Goal: Task Accomplishment & Management: Use online tool/utility

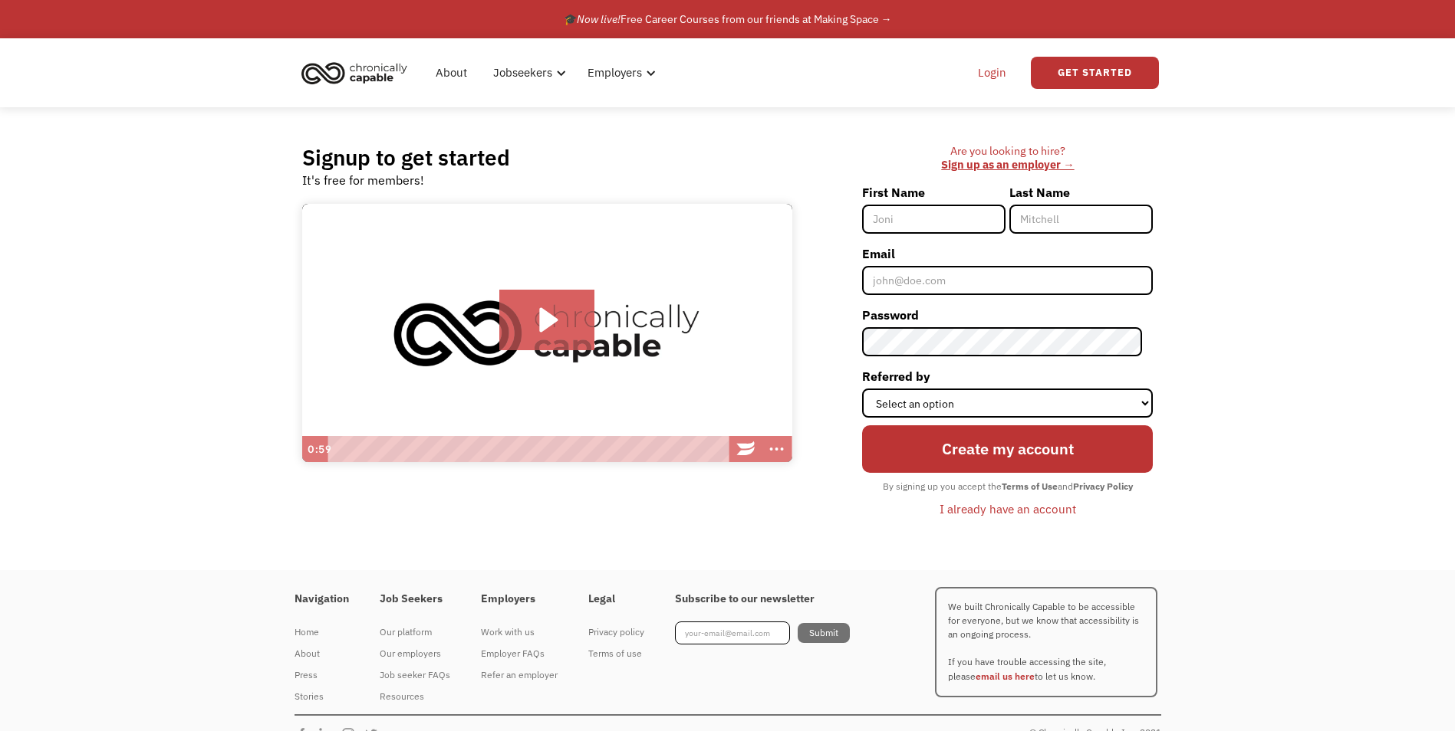
click at [985, 71] on link "Login" at bounding box center [991, 72] width 47 height 49
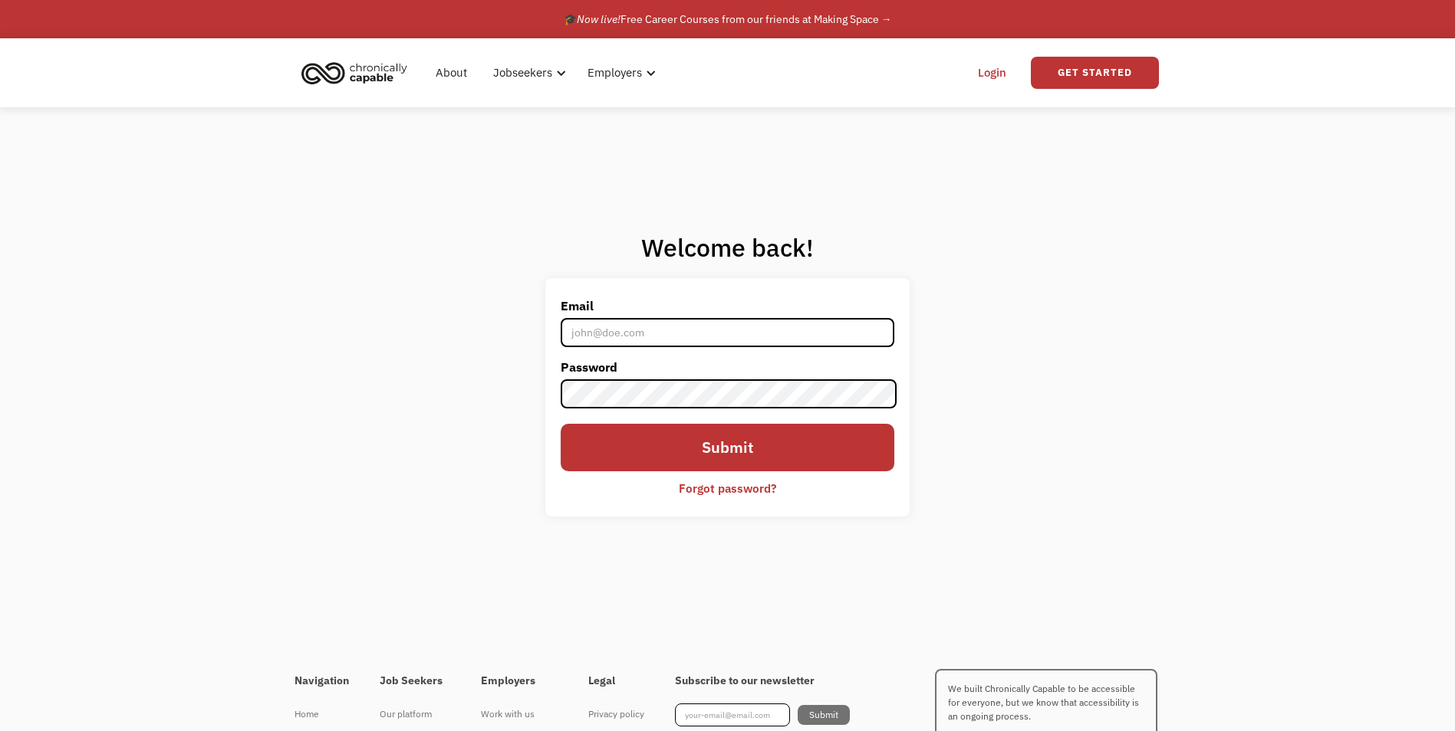
click at [590, 333] on input "Email" at bounding box center [727, 332] width 333 height 29
type input "[PERSON_NAME][EMAIL_ADDRESS][PERSON_NAME][DOMAIN_NAME]"
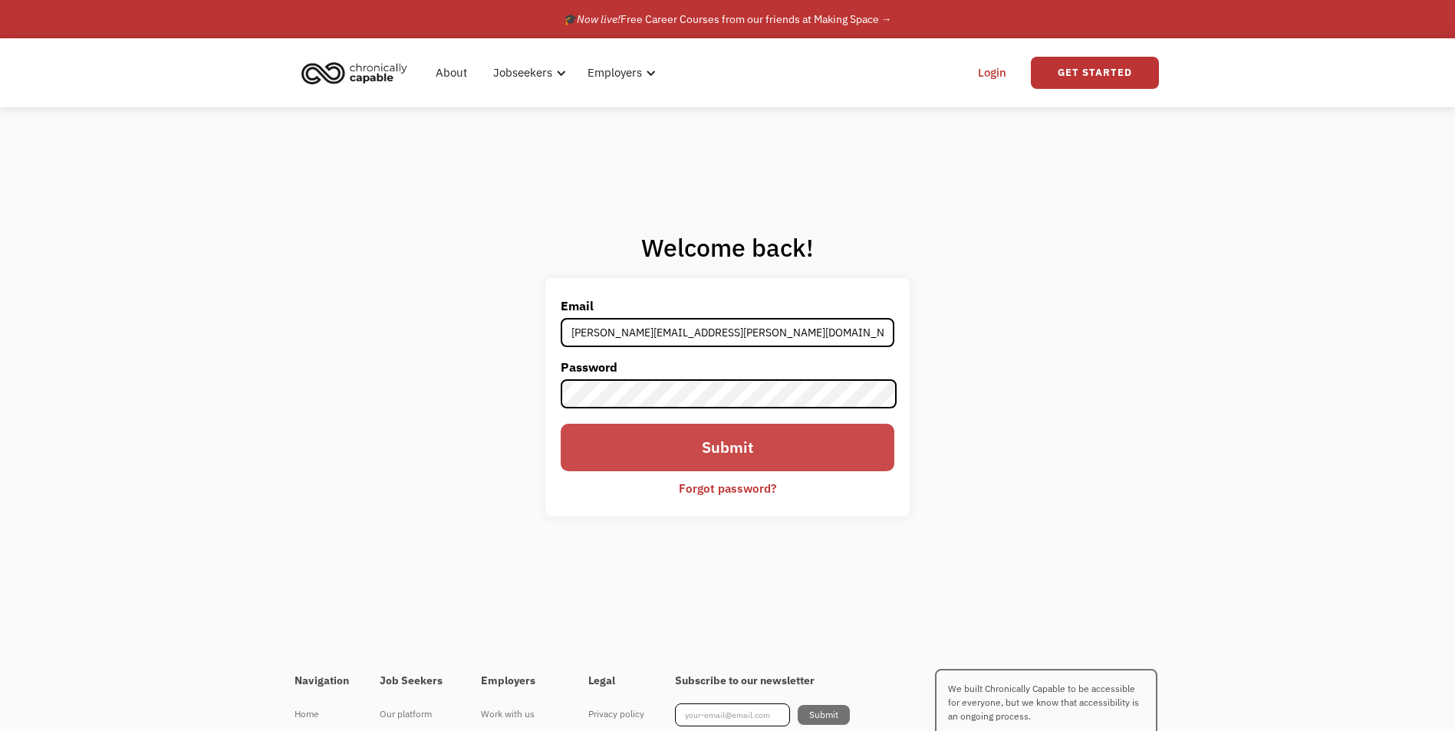
click at [656, 443] on input "Submit" at bounding box center [727, 448] width 333 height 48
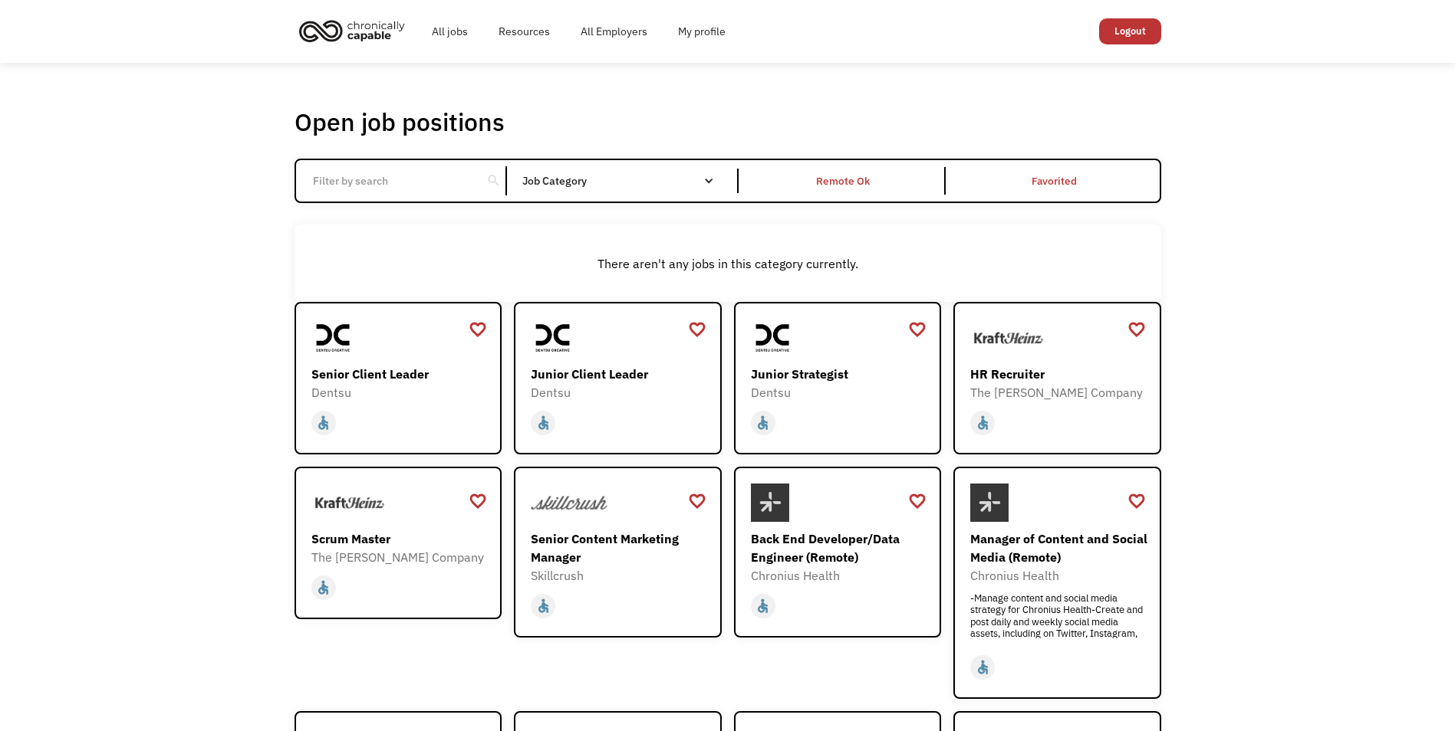
click at [406, 244] on div "There aren't any jobs in this category currently." at bounding box center [727, 263] width 866 height 77
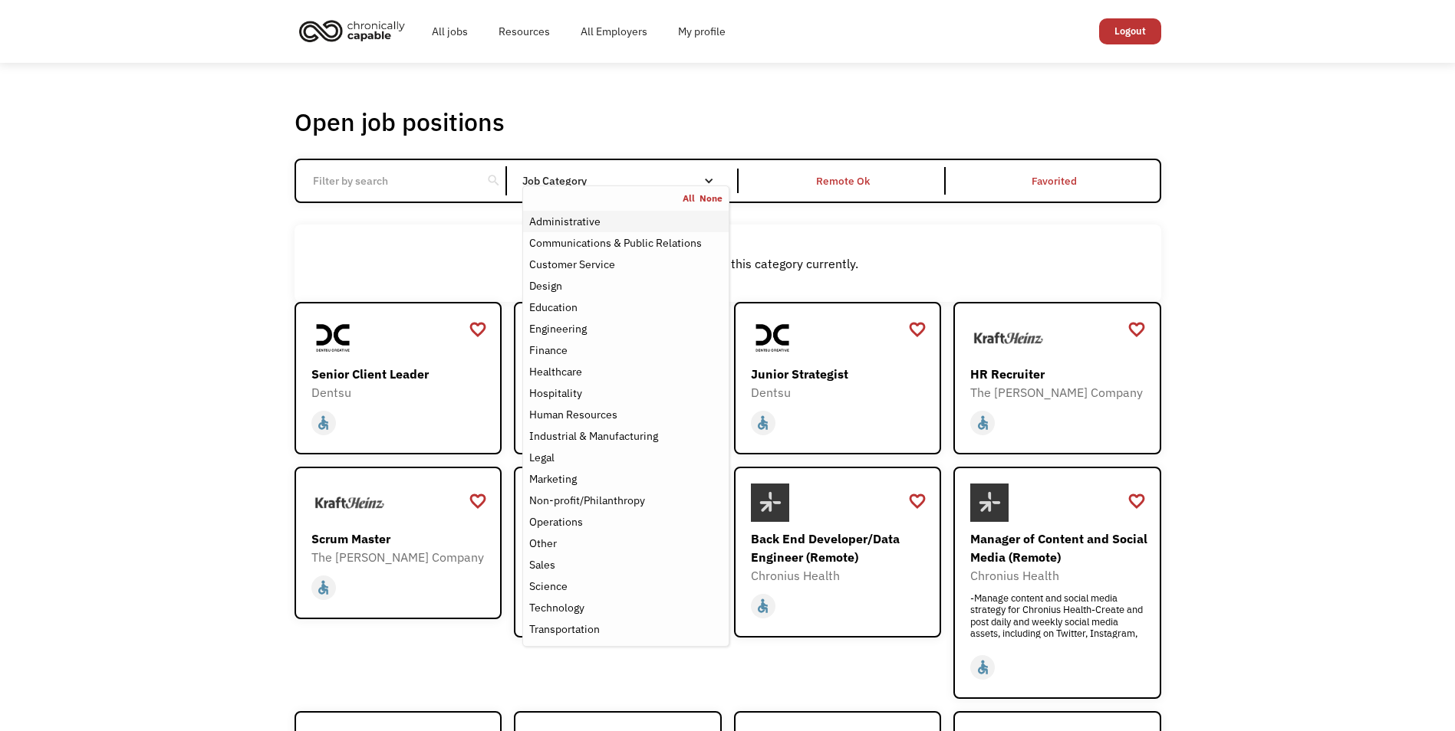
click at [592, 225] on div "Administrative" at bounding box center [564, 221] width 71 height 18
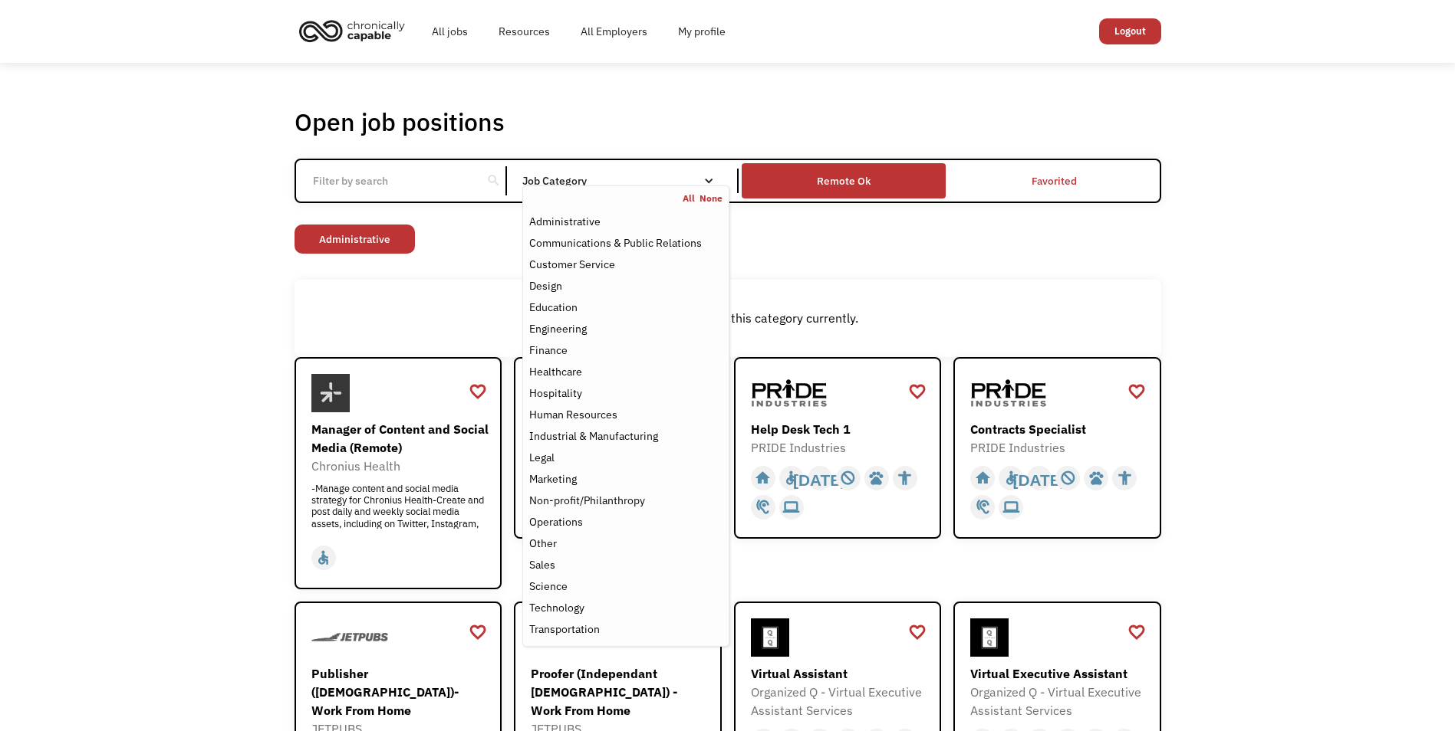
click at [845, 182] on div "Remote Ok" at bounding box center [844, 181] width 54 height 18
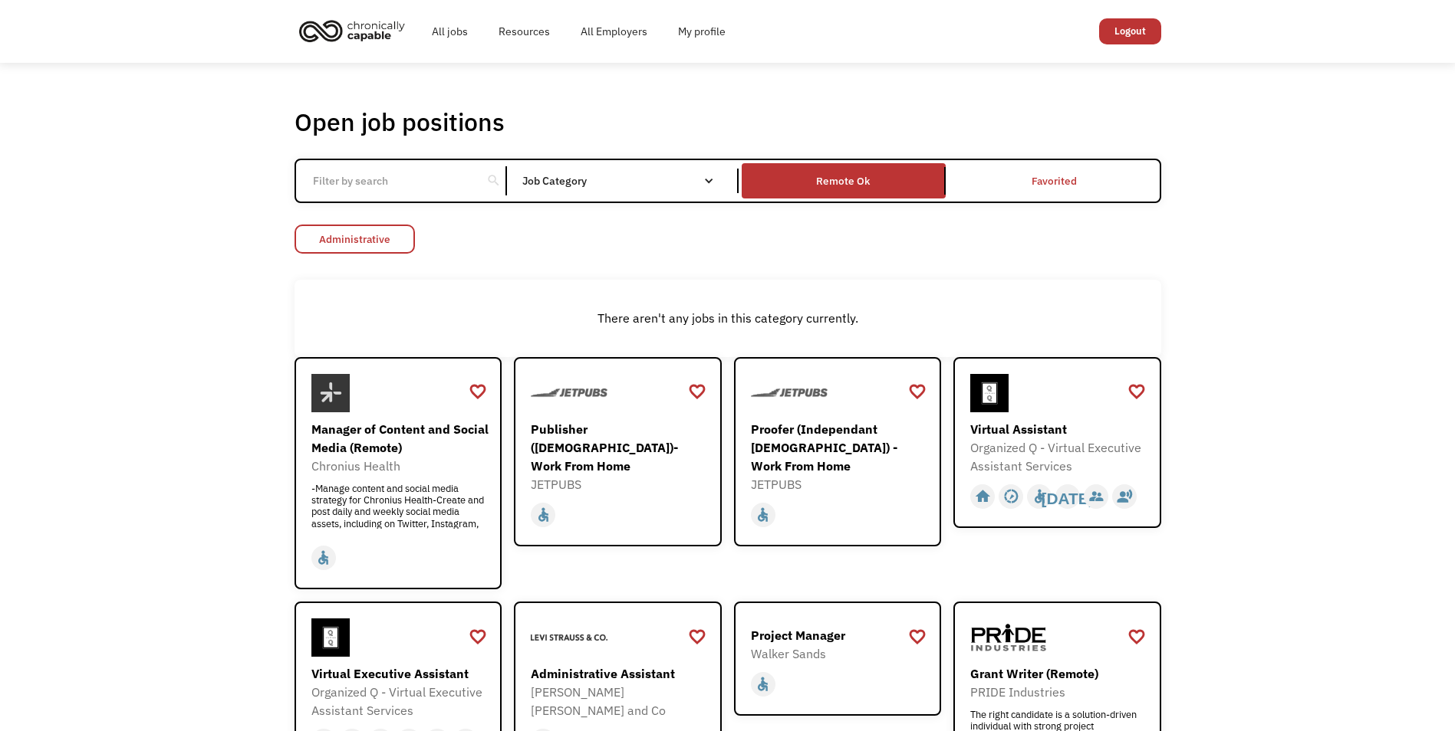
click at [398, 233] on link "Administrative" at bounding box center [354, 239] width 120 height 29
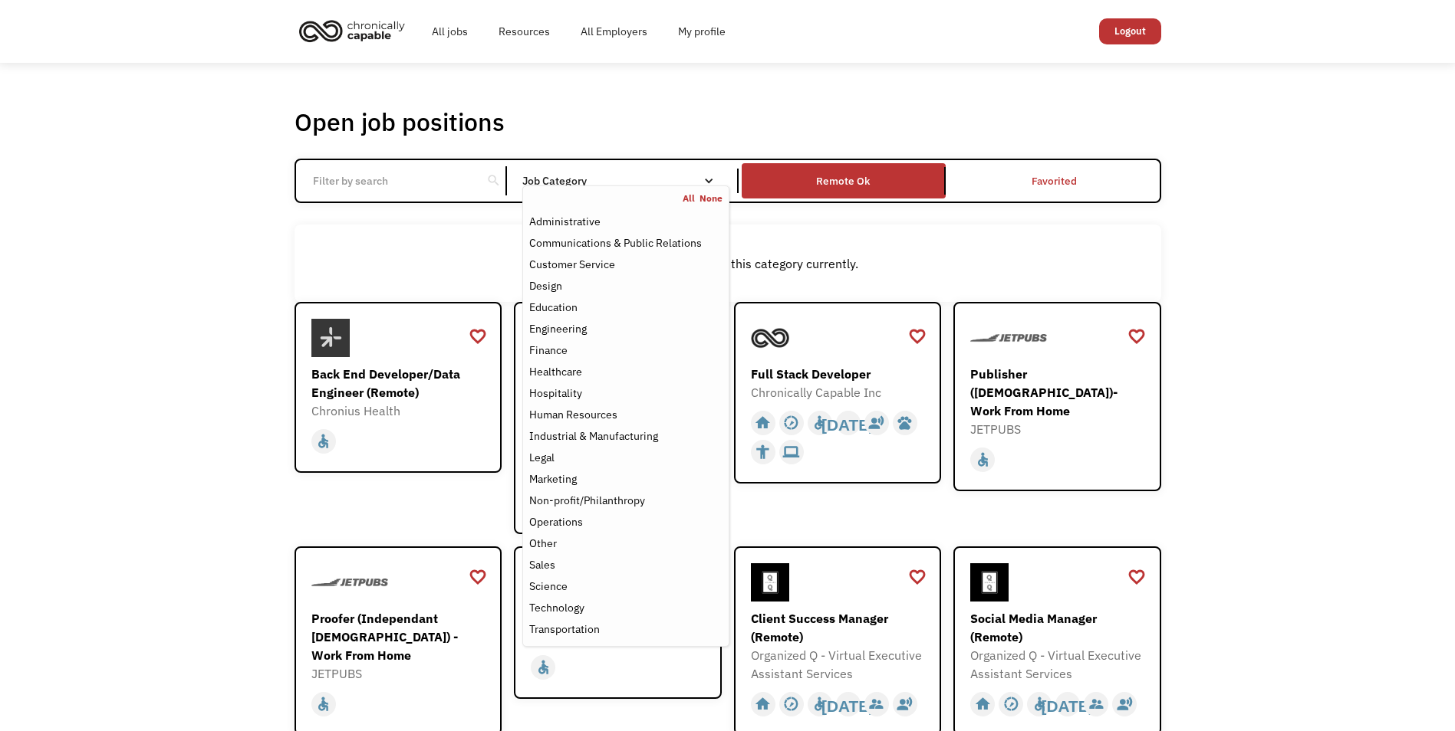
click at [685, 195] on link "All" at bounding box center [690, 198] width 17 height 12
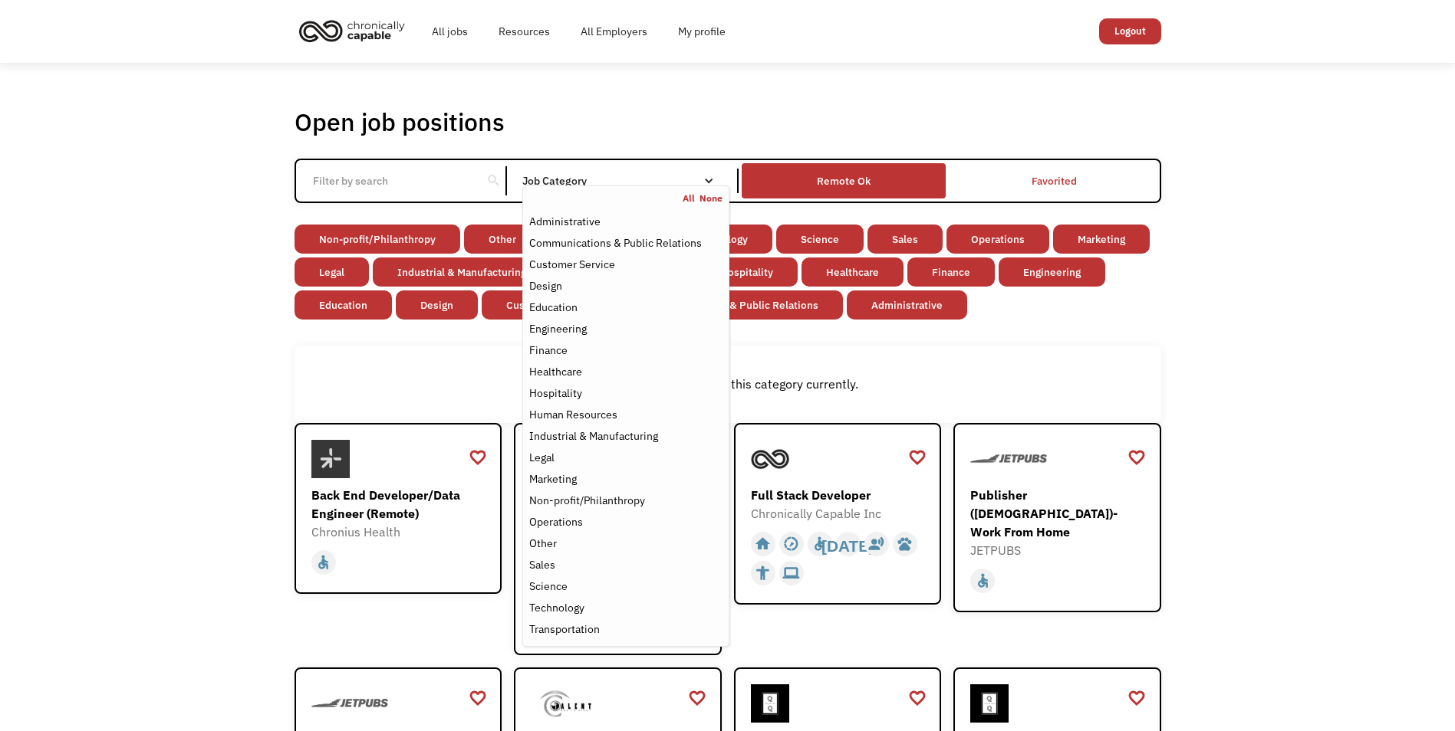
click at [837, 184] on div "Remote Ok" at bounding box center [844, 181] width 54 height 18
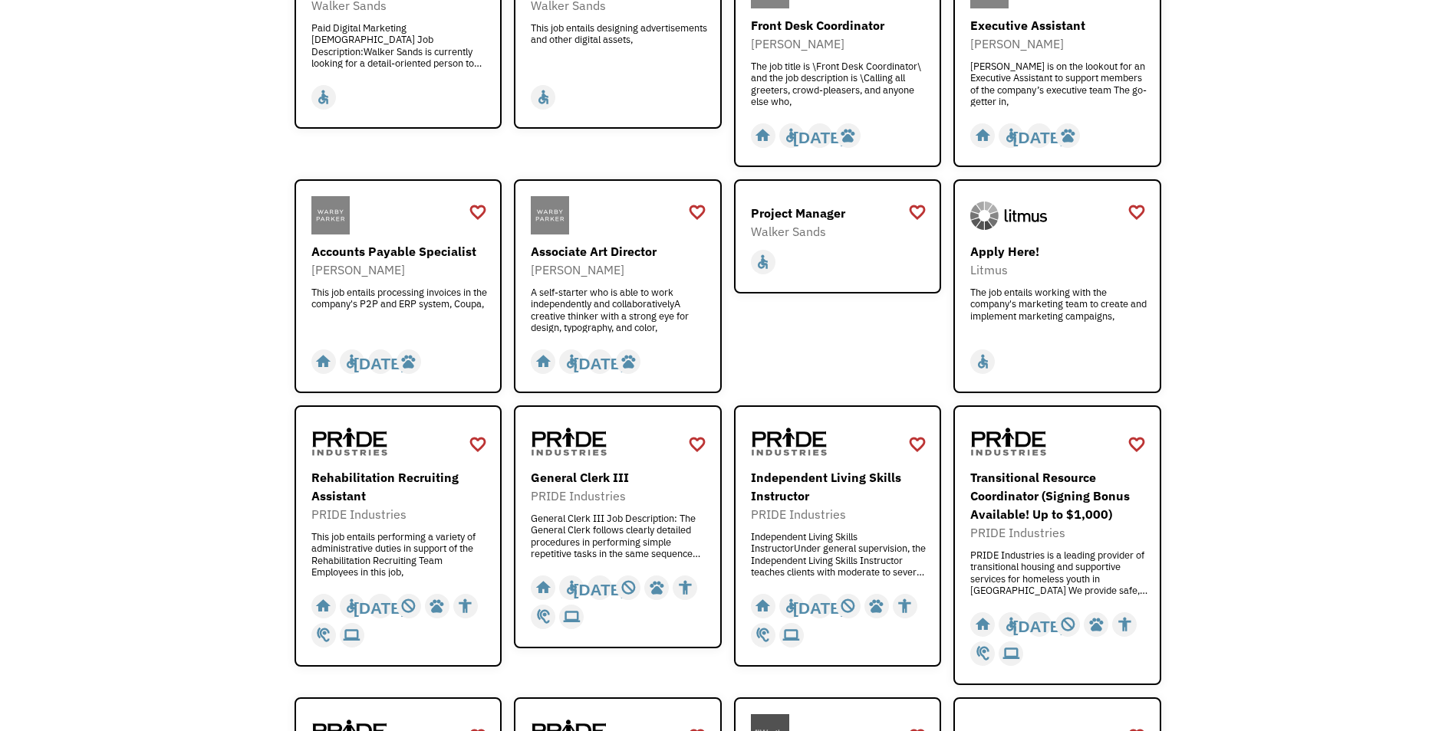
scroll to position [1552, 0]
